Goal: Find contact information: Find contact information

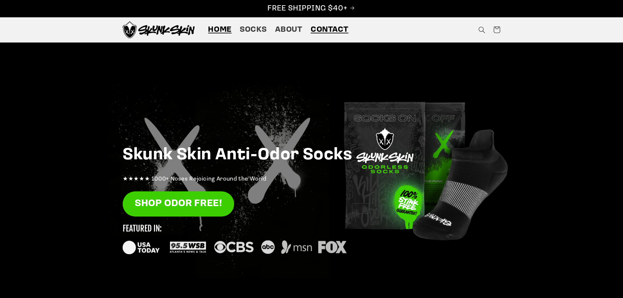
click at [331, 27] on span "Contact" at bounding box center [330, 30] width 38 height 10
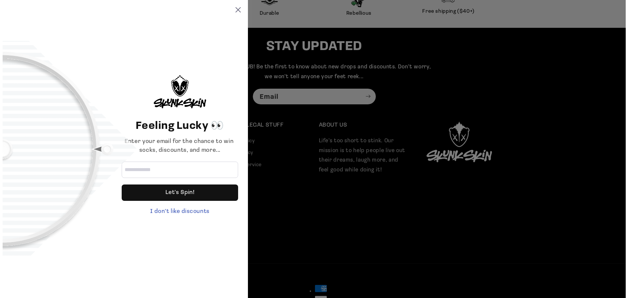
scroll to position [1703, 0]
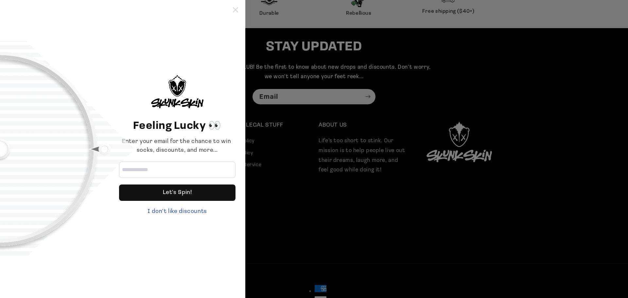
click at [235, 9] on icon at bounding box center [235, 9] width 5 height 5
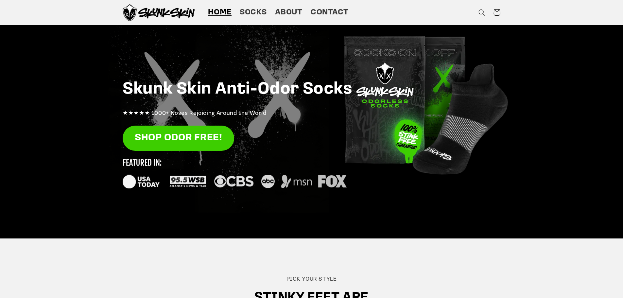
scroll to position [0, 0]
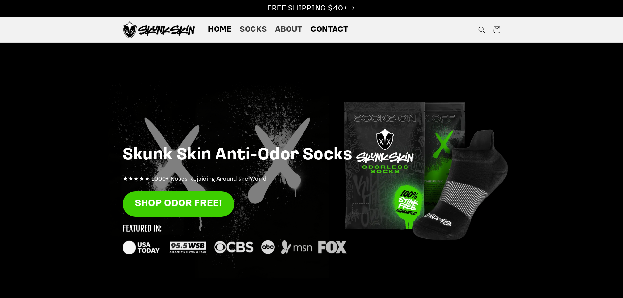
click at [335, 29] on span "Contact" at bounding box center [330, 30] width 38 height 10
click at [220, 30] on span "Home" at bounding box center [220, 30] width 24 height 10
